Goal: Navigation & Orientation: Find specific page/section

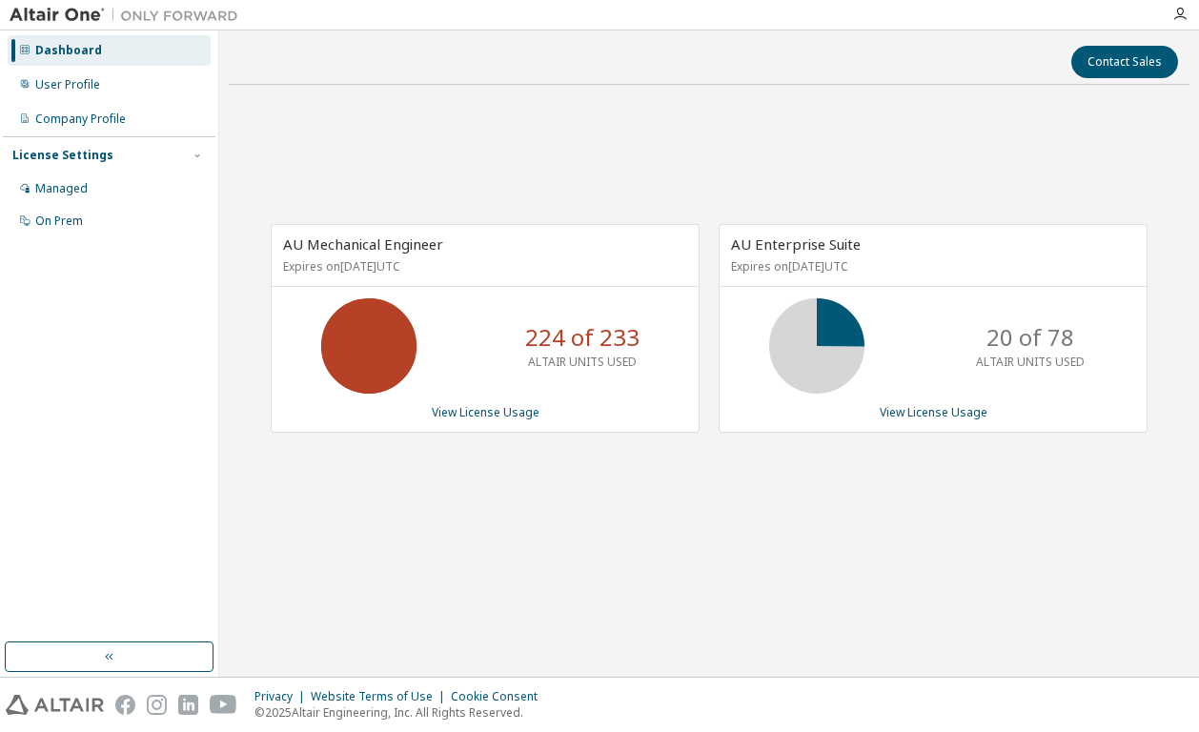
click at [592, 117] on div "AU Mechanical Engineer Expires on [DATE] UTC 224 of 233 ALTAIR UNITS USED View …" at bounding box center [709, 338] width 961 height 476
